Goal: Navigation & Orientation: Understand site structure

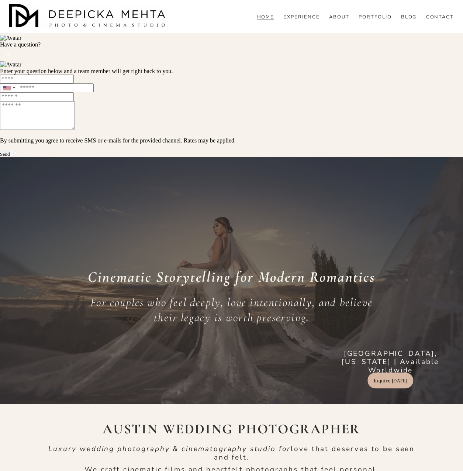
click at [370, 20] on link "PORTFOLIO" at bounding box center [375, 17] width 33 height 7
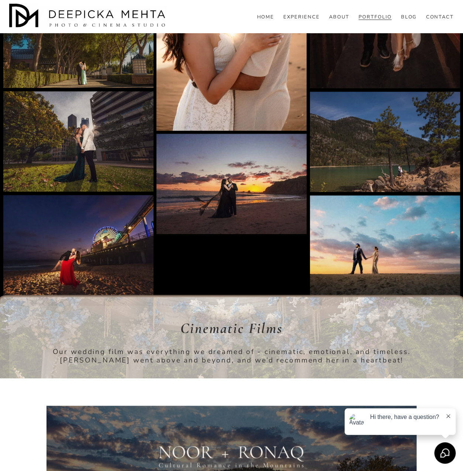
scroll to position [3025, 0]
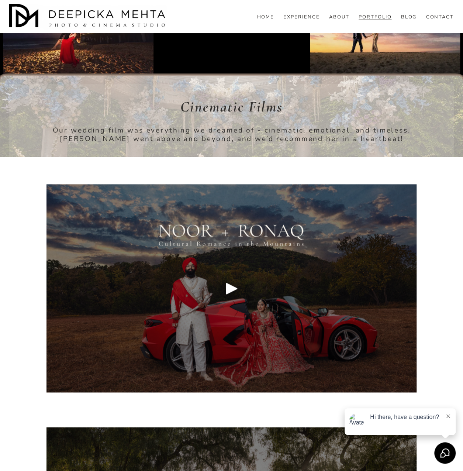
click at [332, 20] on link "ABOUT" at bounding box center [339, 17] width 20 height 7
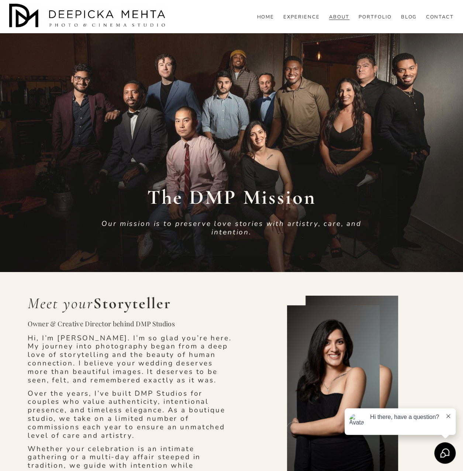
click at [377, 20] on link "PORTFOLIO" at bounding box center [375, 17] width 33 height 7
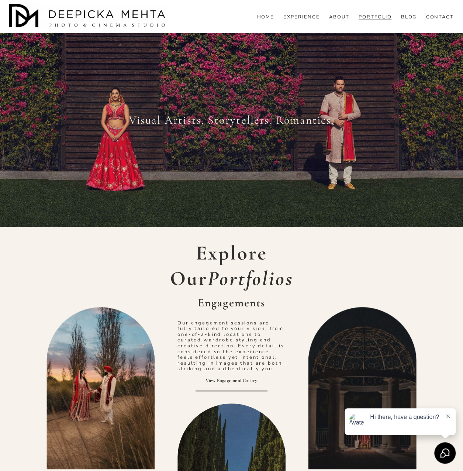
click at [429, 20] on link "CONTACT" at bounding box center [440, 17] width 28 height 7
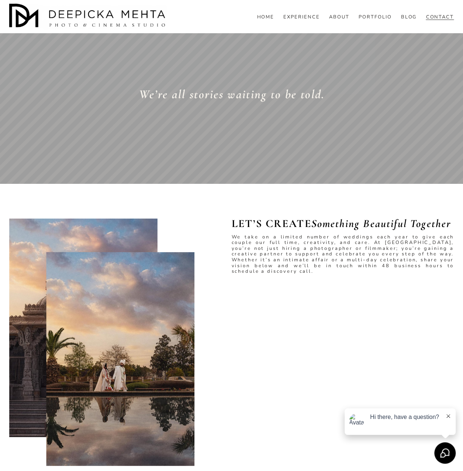
click at [311, 20] on link "EXPERIENCE" at bounding box center [301, 17] width 37 height 7
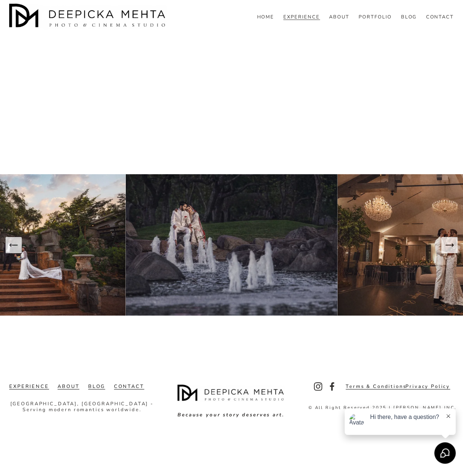
scroll to position [2561, 0]
click at [271, 20] on link "HOME" at bounding box center [265, 17] width 17 height 7
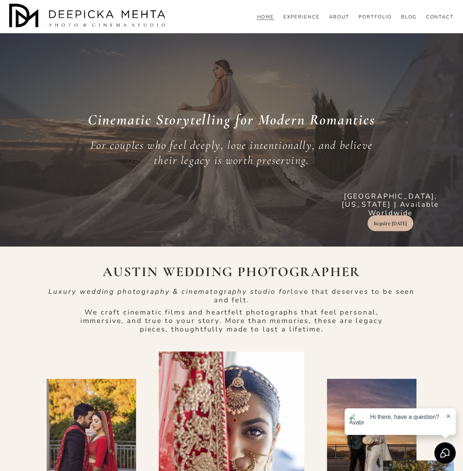
click at [370, 20] on link "PORTFOLIO" at bounding box center [375, 17] width 33 height 7
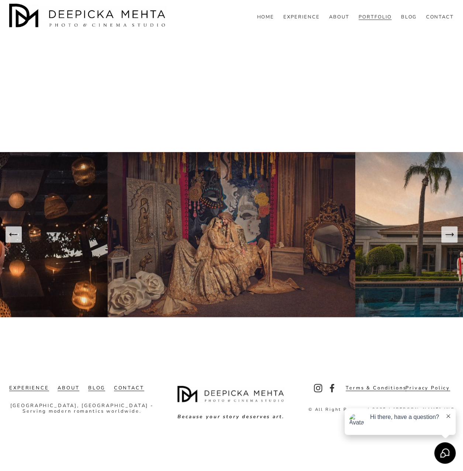
scroll to position [4517, 0]
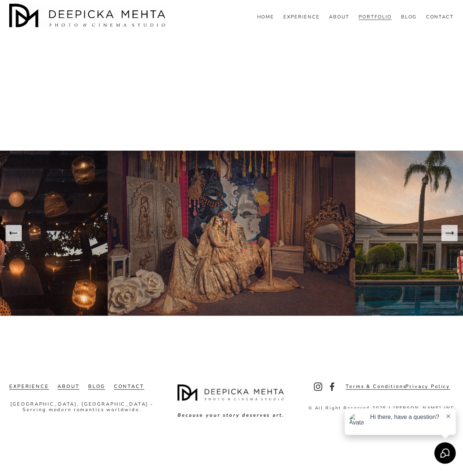
click at [429, 20] on link "CONTACT" at bounding box center [440, 17] width 28 height 7
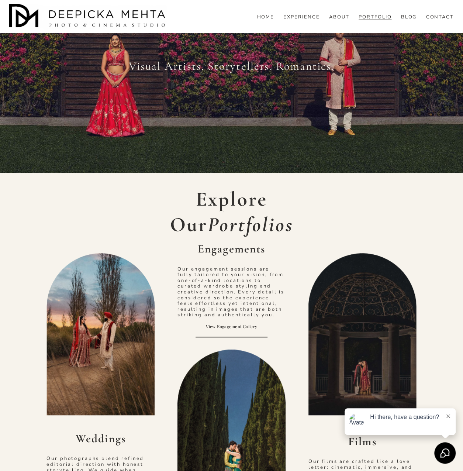
scroll to position [0, 0]
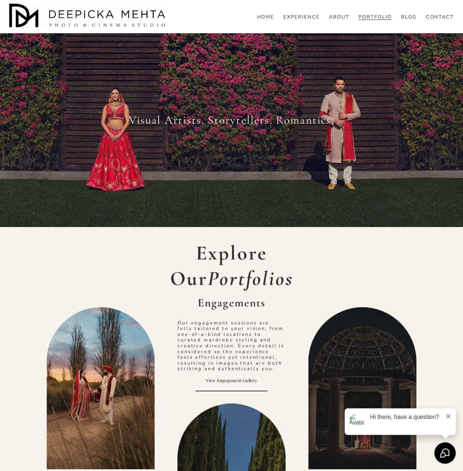
click at [263, 20] on link "HOME" at bounding box center [265, 17] width 17 height 7
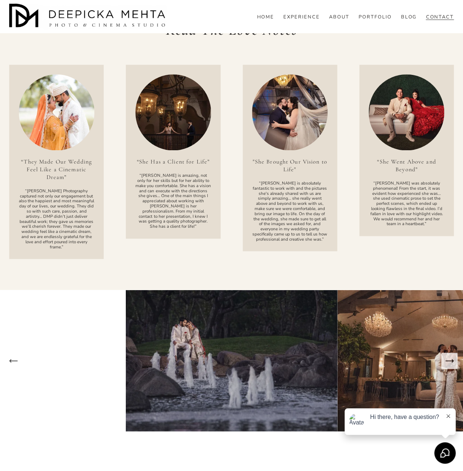
scroll to position [696, 0]
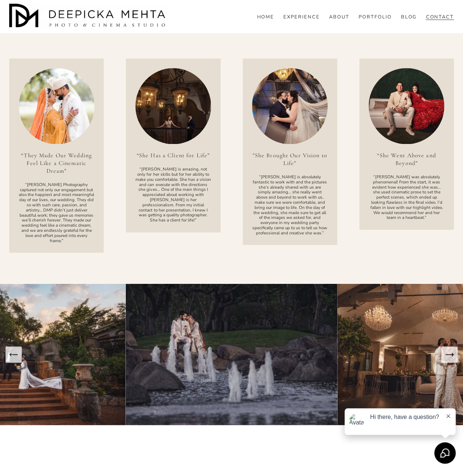
click at [36, 321] on img at bounding box center [20, 354] width 212 height 141
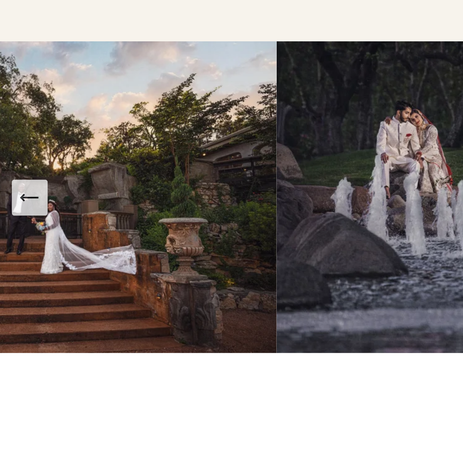
scroll to position [749, 0]
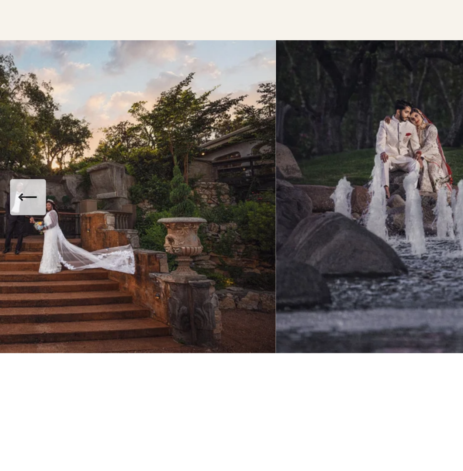
drag, startPoint x: 11, startPoint y: 305, endPoint x: 33, endPoint y: 301, distance: 21.9
click at [33, 301] on div at bounding box center [231, 301] width 463 height 141
click at [47, 294] on img at bounding box center [20, 301] width 212 height 141
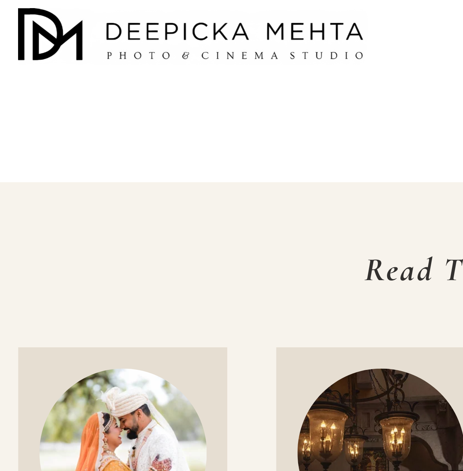
scroll to position [565, 0]
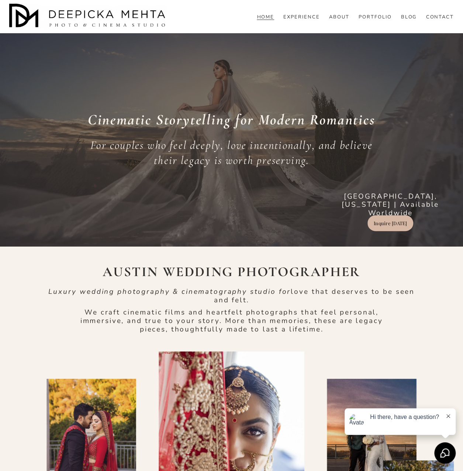
click at [305, 28] on div "HOME EXPERIENCE ABOUT PORTFOLIO BLOG" at bounding box center [231, 17] width 444 height 26
click at [304, 20] on link "EXPERIENCE" at bounding box center [301, 17] width 37 height 7
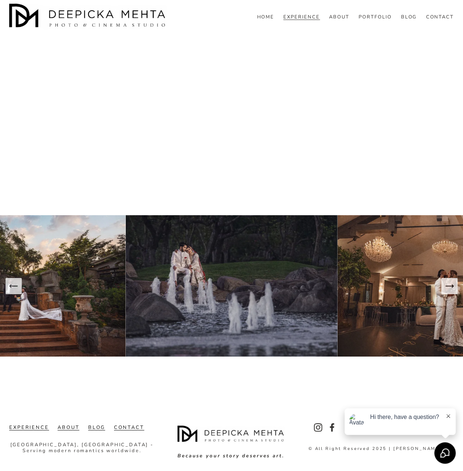
scroll to position [2376, 0]
